Goal: Transaction & Acquisition: Purchase product/service

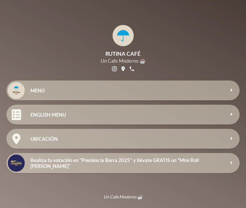
click at [64, 83] on div "MENÚ" at bounding box center [133, 90] width 214 height 20
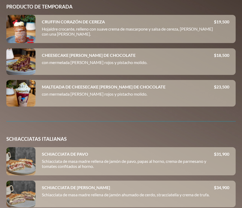
scroll to position [102, 0]
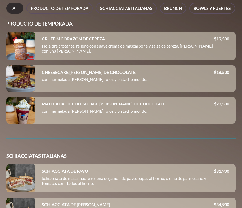
click at [24, 79] on div at bounding box center [20, 78] width 29 height 27
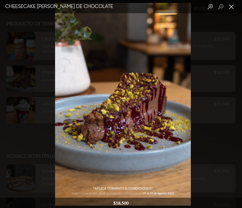
click at [232, 6] on button "Close lightbox" at bounding box center [232, 6] width 11 height 9
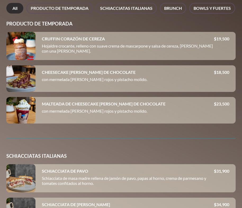
click at [23, 50] on div at bounding box center [20, 46] width 29 height 28
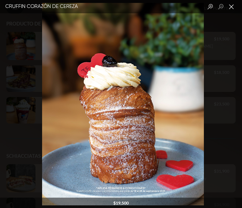
click at [234, 8] on button "Close lightbox" at bounding box center [232, 6] width 11 height 9
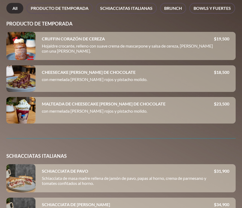
scroll to position [129, 0]
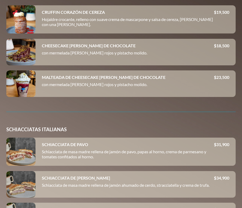
click at [17, 87] on div at bounding box center [20, 83] width 29 height 27
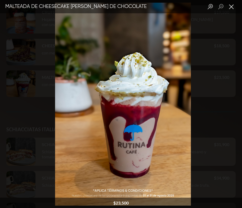
click at [234, 9] on button "Close lightbox" at bounding box center [232, 6] width 11 height 9
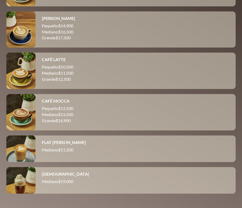
scroll to position [2304, 0]
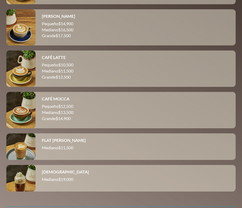
click at [32, 168] on div at bounding box center [20, 178] width 29 height 27
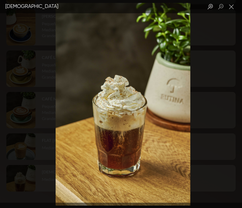
click at [32, 168] on div "Lightbox" at bounding box center [121, 104] width 242 height 208
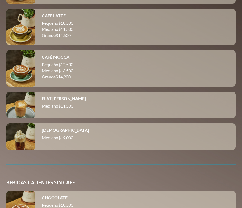
scroll to position [2330, 0]
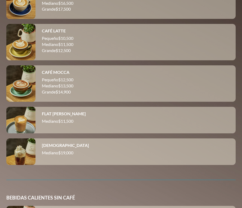
click at [82, 98] on div "CAFÉ MOCCA Pequeño $ 12,500 Mediano $ 13,500 Grande $ 14,900" at bounding box center [136, 83] width 201 height 36
click at [71, 89] on p "Grande $ 14,900" at bounding box center [136, 92] width 188 height 6
click at [31, 90] on div at bounding box center [20, 83] width 29 height 36
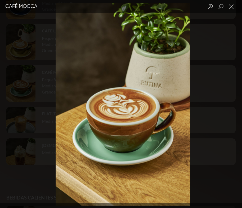
click at [31, 90] on div "Lightbox" at bounding box center [121, 104] width 242 height 208
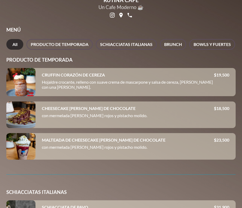
scroll to position [0, 0]
